Goal: Transaction & Acquisition: Purchase product/service

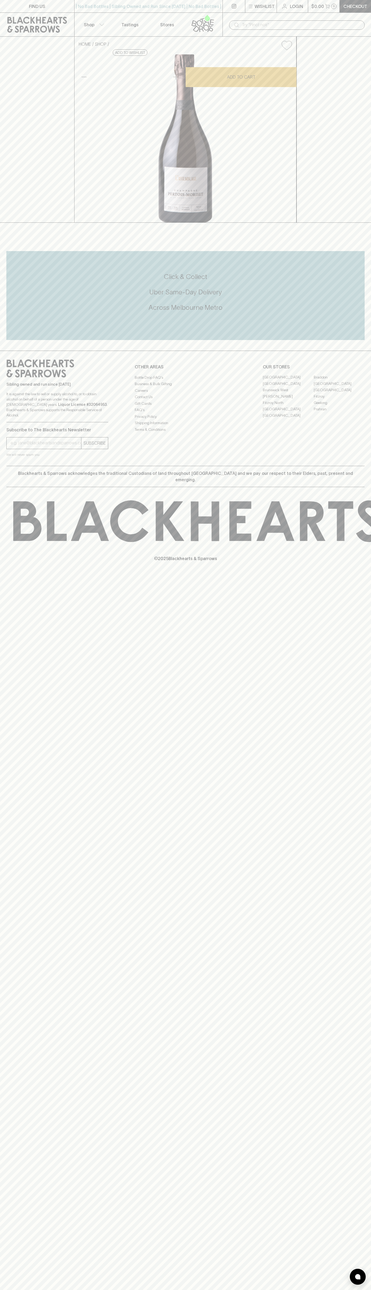
click at [92, 25] on p "Shop" at bounding box center [89, 24] width 11 height 6
click at [349, 163] on div at bounding box center [185, 645] width 371 height 1290
click at [212, 1289] on html "FIND US | No Bad Bottles | Sibling Owned and Run Since 2006 | No Bad Bottles | …" at bounding box center [185, 645] width 371 height 1290
click at [14, 1025] on div at bounding box center [185, 645] width 371 height 1290
